Goal: Task Accomplishment & Management: Use online tool/utility

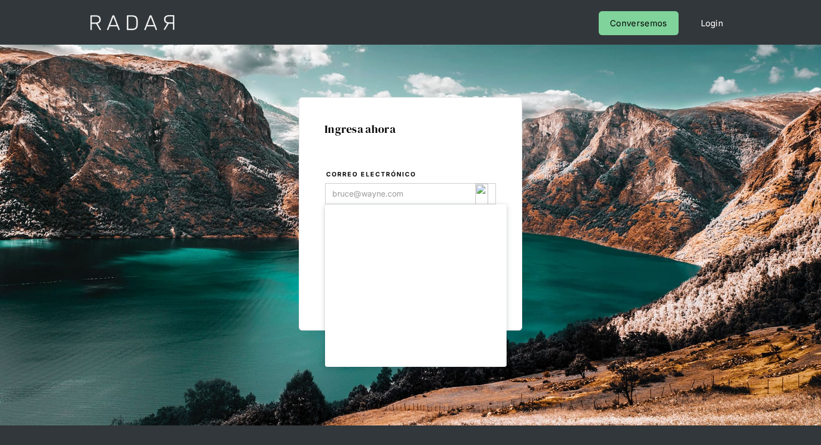
type input "[EMAIL_ADDRESS][DOMAIN_NAME]"
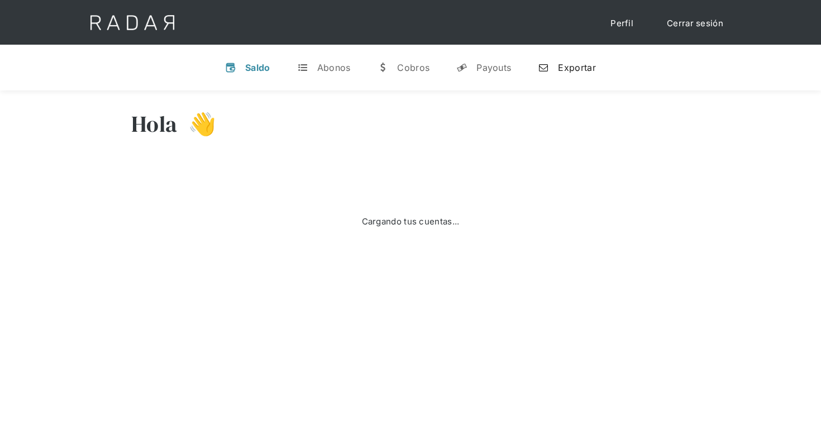
click at [559, 69] on div "Exportar" at bounding box center [576, 67] width 37 height 11
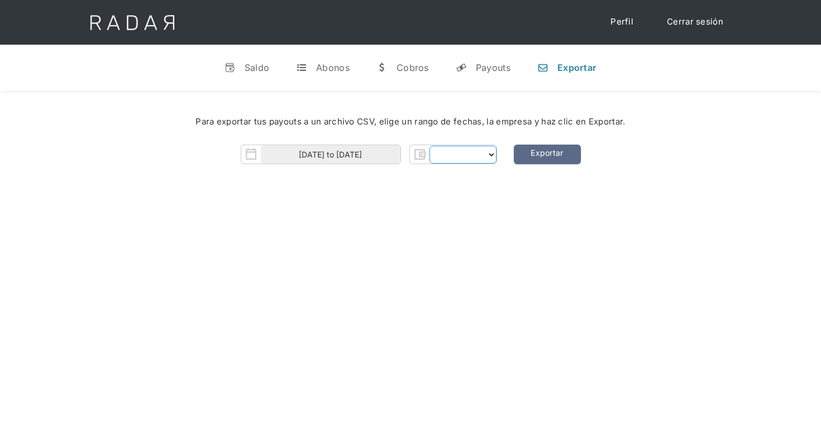
click at [466, 152] on select "Form" at bounding box center [463, 155] width 67 height 18
click at [491, 153] on select "Form" at bounding box center [463, 155] width 67 height 18
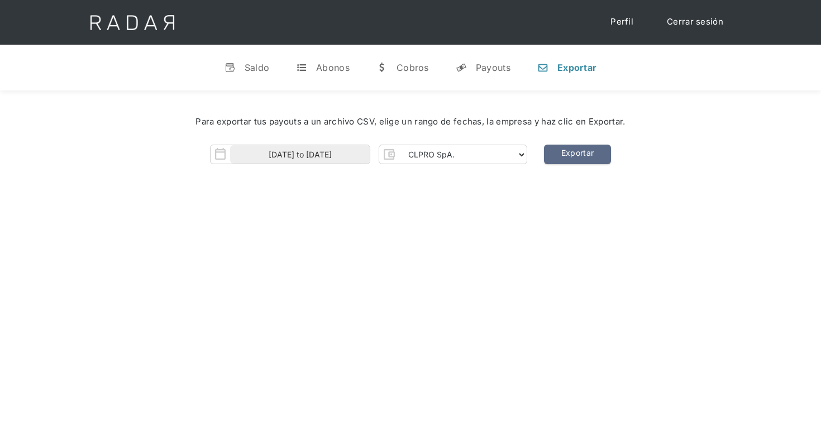
click at [472, 225] on div "Hola 👋 Cargando tus cuentas... Nombre de la empresa • Conectada • Desconectada …" at bounding box center [410, 313] width 821 height 445
click at [520, 150] on select "CLPRO SpA. Coster SpA. Urigol SpA. Bysolutions SpA. Clmax SpA. Andes Payments S…" at bounding box center [463, 155] width 128 height 18
click at [521, 148] on select "CLPRO SpA. Coster SpA. Urigol SpA. Bysolutions SpA. Clmax SpA. Andes Payments S…" at bounding box center [463, 155] width 128 height 18
click at [400, 146] on select "CLPRO SpA. Coster SpA. Urigol SpA. Bysolutions SpA. Clmax SpA. Andes Payments S…" at bounding box center [463, 155] width 128 height 18
click at [578, 149] on link "Exportar" at bounding box center [577, 155] width 67 height 20
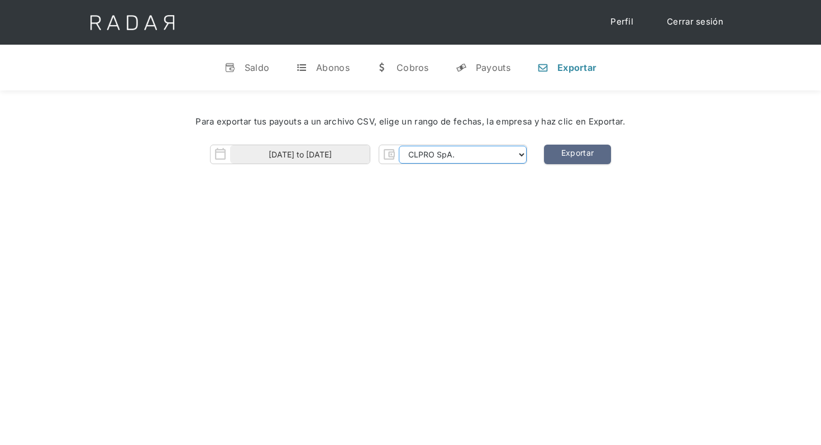
click at [508, 150] on select "CLPRO SpA. Coster SpA. Urigol SpA. Bysolutions SpA. Clmax SpA. Andes Payments S…" at bounding box center [463, 155] width 128 height 18
click at [486, 150] on select "CLPRO SpA. Coster SpA. Urigol SpA. Bysolutions SpA. Clmax SpA. Andes Payments S…" at bounding box center [463, 155] width 128 height 18
click at [400, 146] on select "CLPRO SpA. Coster SpA. Urigol SpA. Bysolutions SpA. Clmax SpA. Andes Payments S…" at bounding box center [463, 155] width 128 height 18
click at [564, 152] on link "Exportar" at bounding box center [577, 155] width 67 height 20
click at [503, 153] on select "CLPRO SpA. Coster SpA. Urigol SpA. Bysolutions SpA. Clmax SpA. Andes Payments S…" at bounding box center [463, 155] width 128 height 18
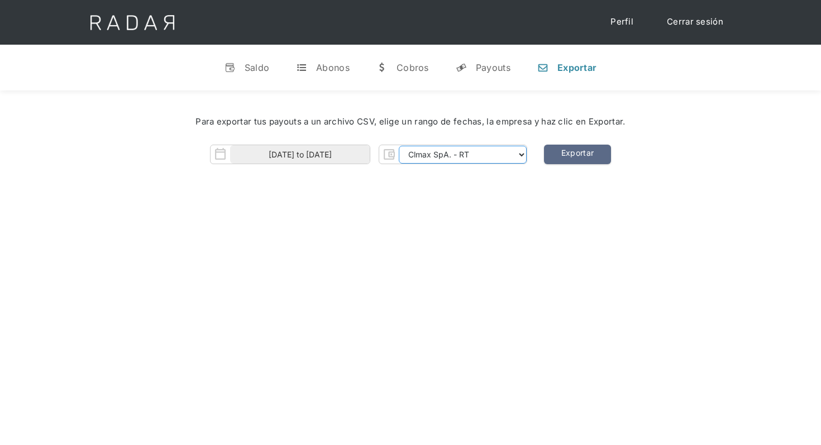
select select "bysolutions-rt"
click at [400, 146] on select "CLPRO SpA. Coster SpA. Urigol SpA. Bysolutions SpA. Clmax SpA. Andes Payments S…" at bounding box center [463, 155] width 128 height 18
click at [575, 153] on link "Exportar" at bounding box center [577, 155] width 67 height 20
